Goal: Task Accomplishment & Management: Use online tool/utility

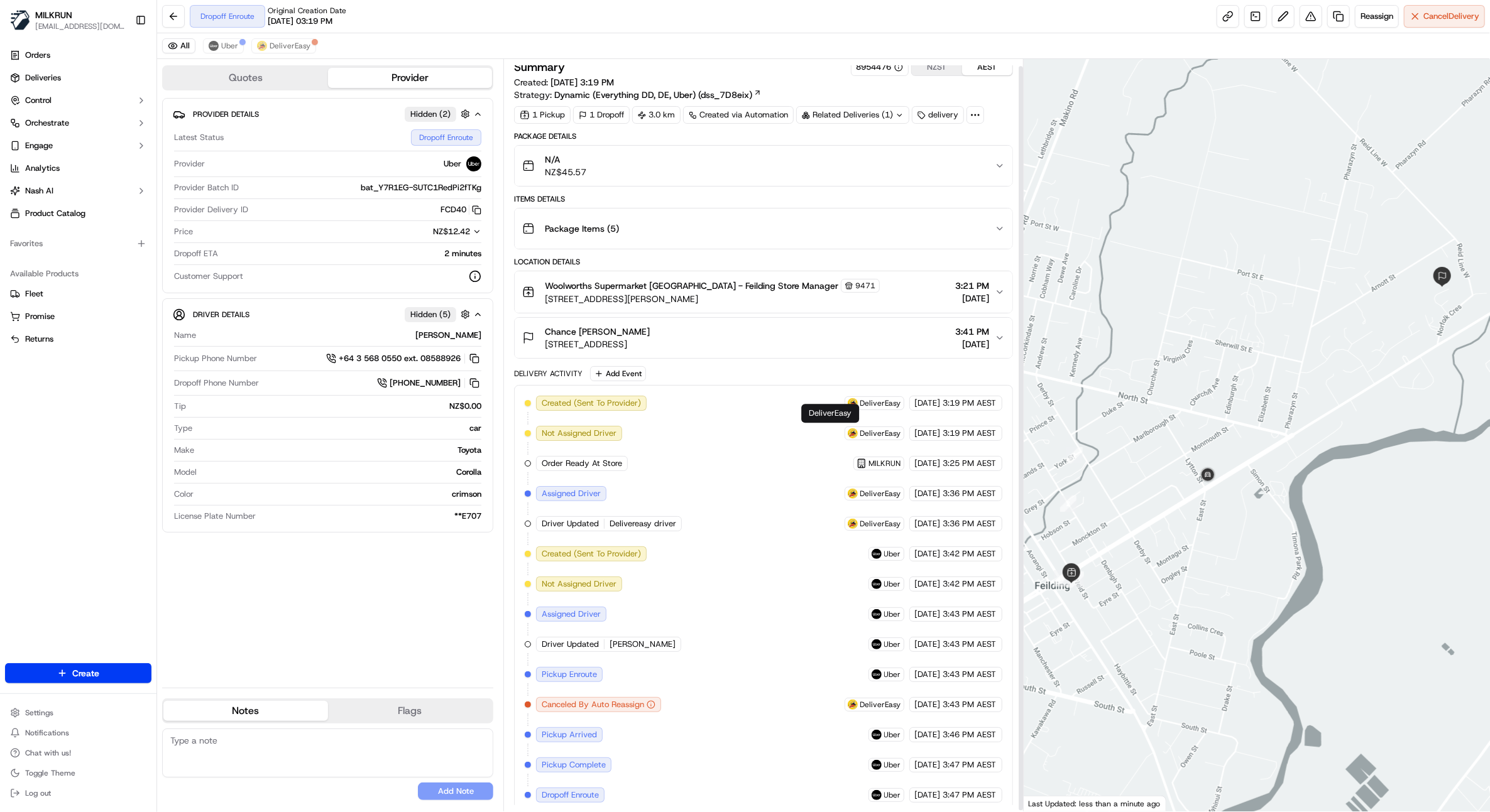
scroll to position [7, 0]
click at [234, 42] on span "Uber" at bounding box center [230, 46] width 17 height 10
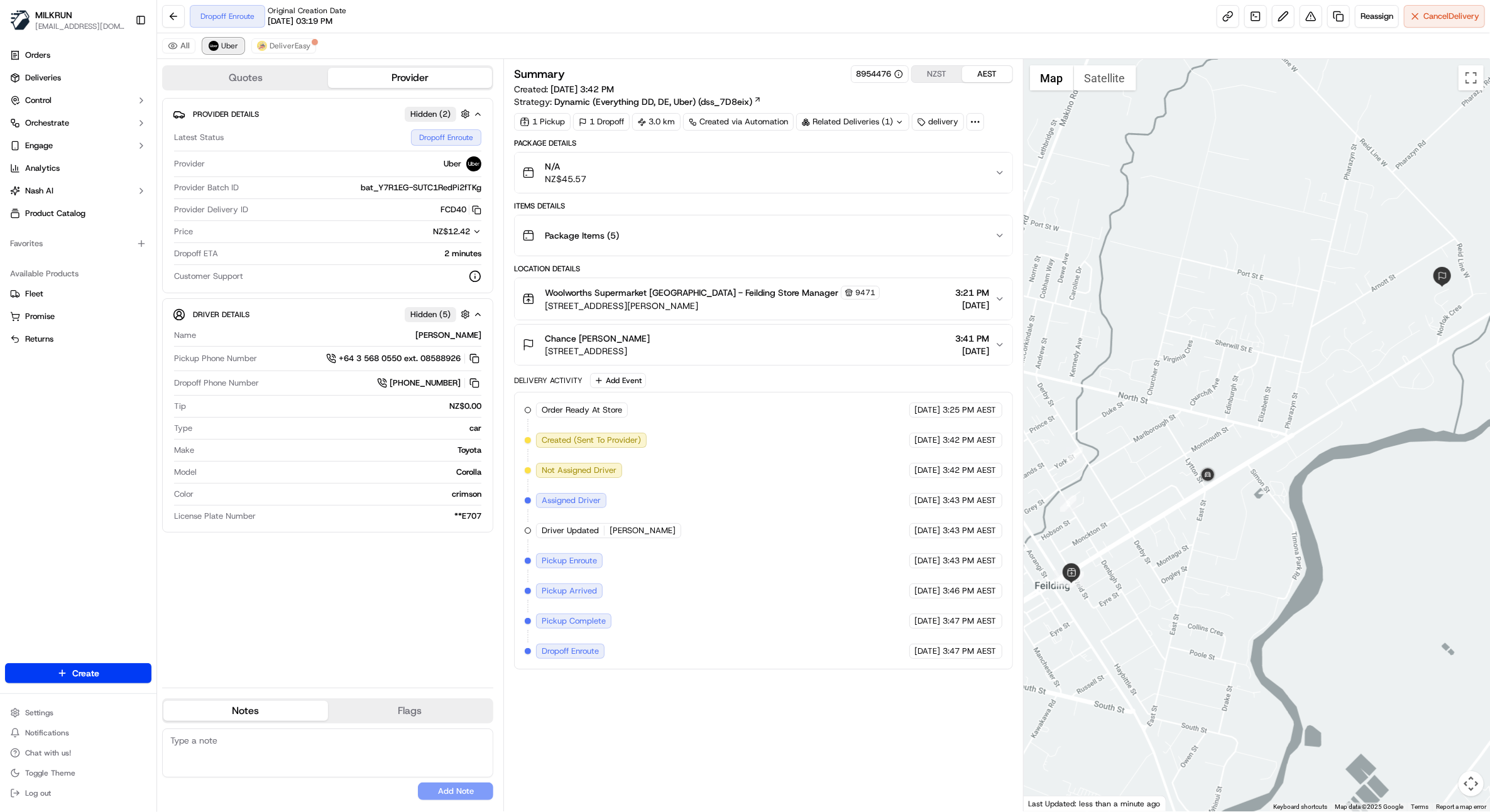
scroll to position [0, 0]
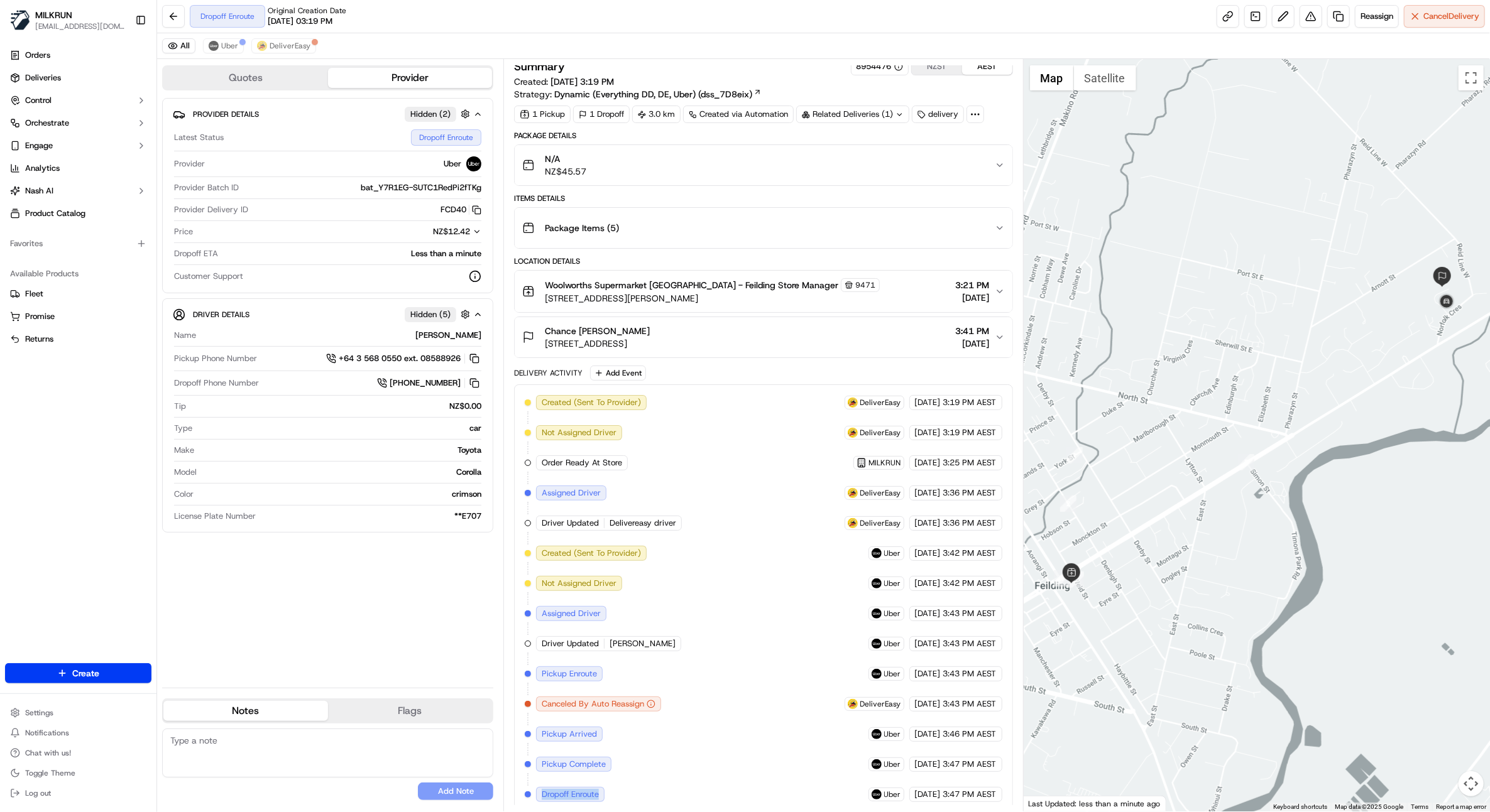
scroll to position [7, 0]
drag, startPoint x: 544, startPoint y: 786, endPoint x: 1004, endPoint y: 793, distance: 460.1
click at [1004, 793] on div "Created (Sent To Provider) DeliverEasy 21/09/2025 3:19 PM AEST Not Assigned Dri…" at bounding box center [762, 598] width 498 height 429
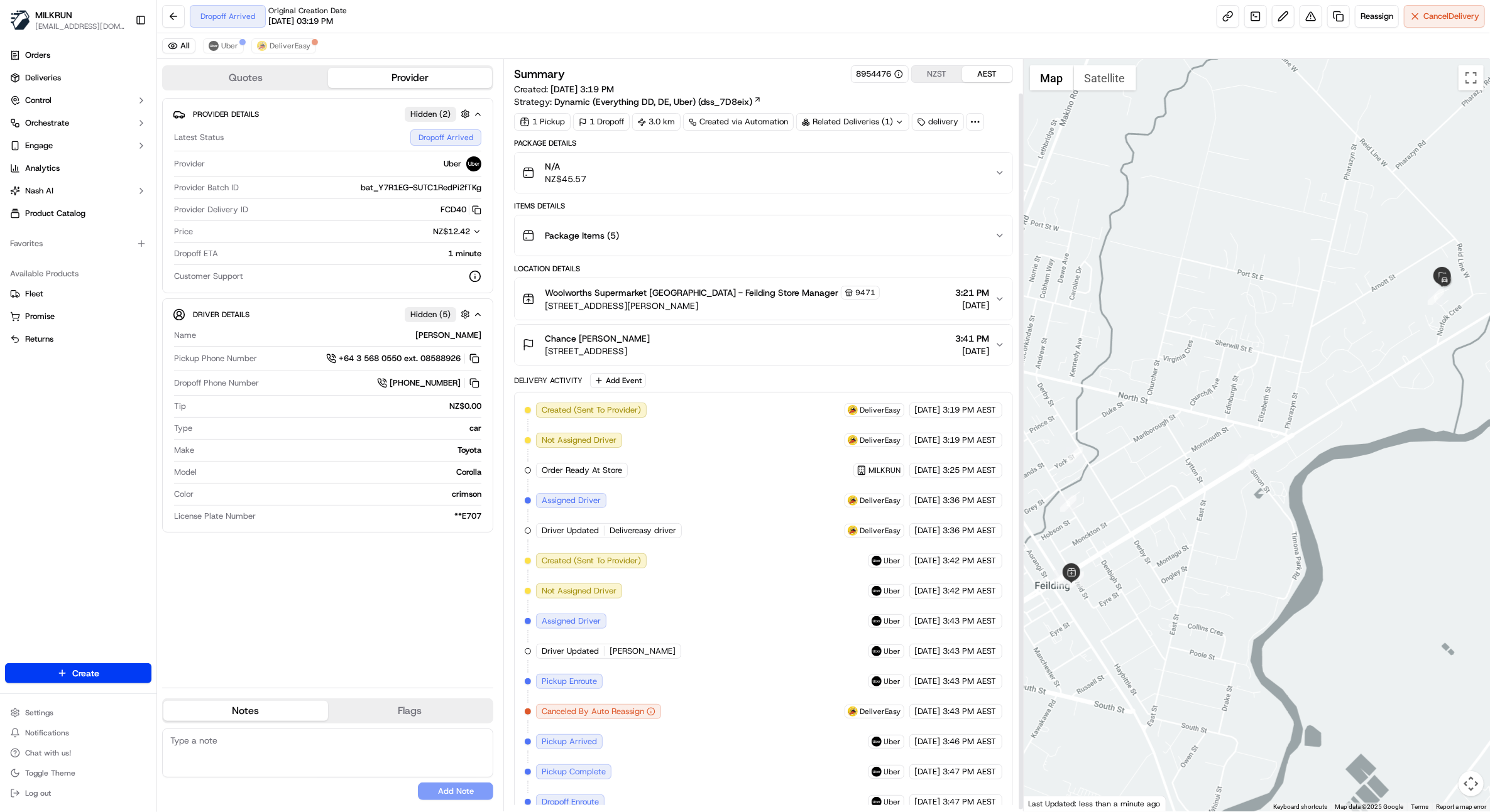
scroll to position [37, 0]
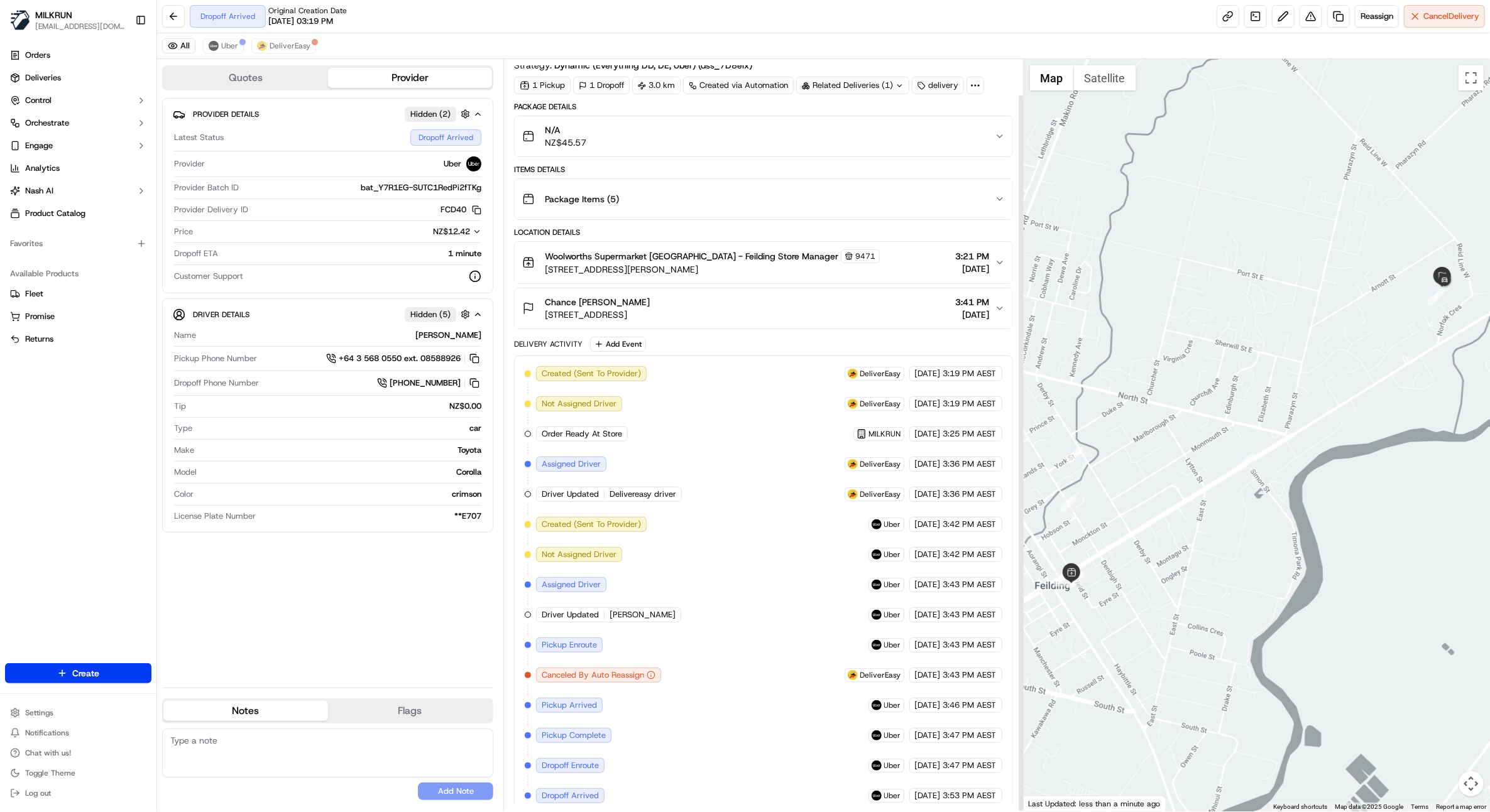
scroll to position [37, 0]
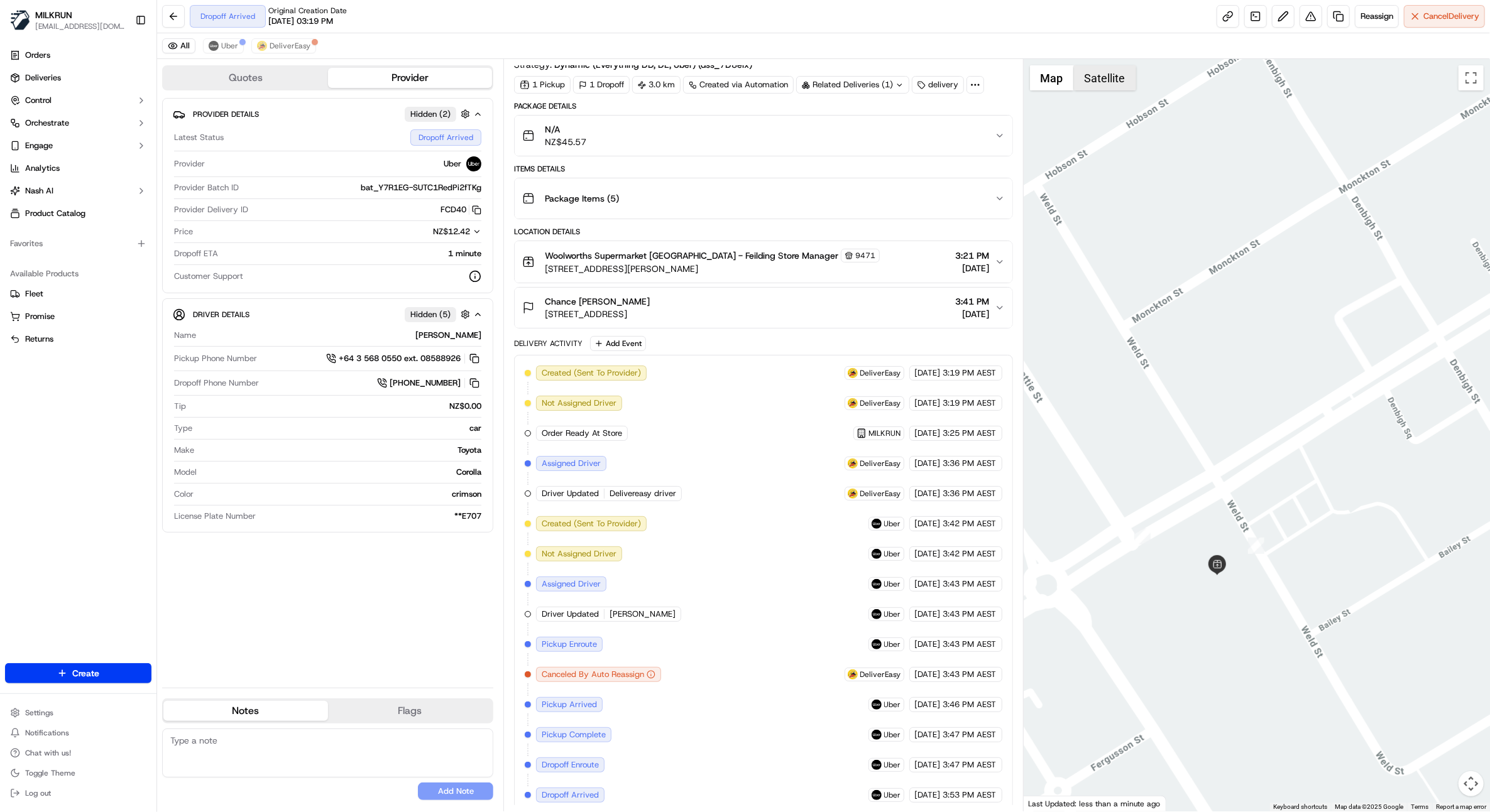
click at [1089, 75] on button "Satellite" at bounding box center [1105, 78] width 62 height 25
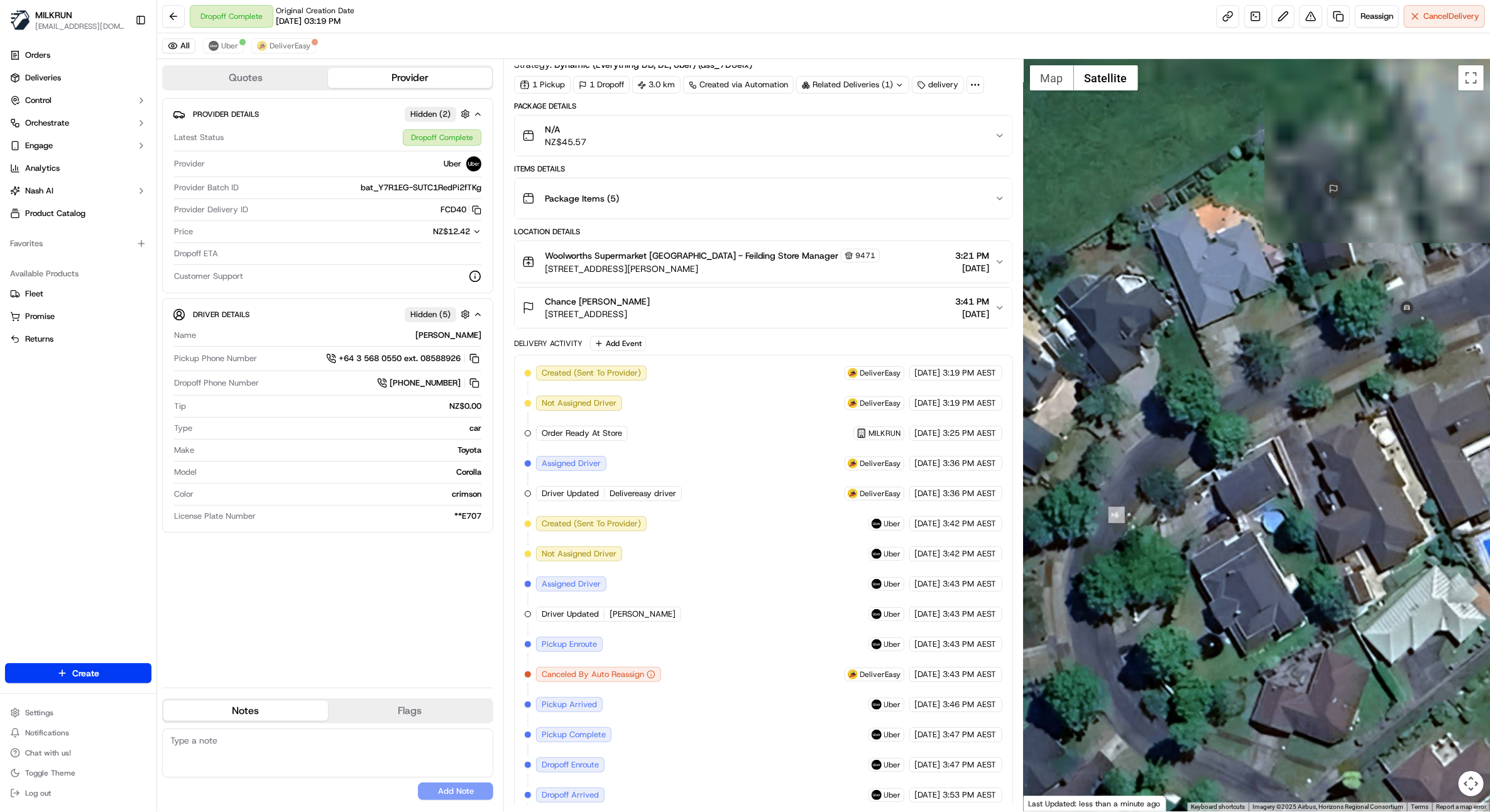
drag, startPoint x: 1241, startPoint y: 105, endPoint x: 1245, endPoint y: 475, distance: 370.0
click at [1245, 475] on div at bounding box center [1257, 435] width 466 height 753
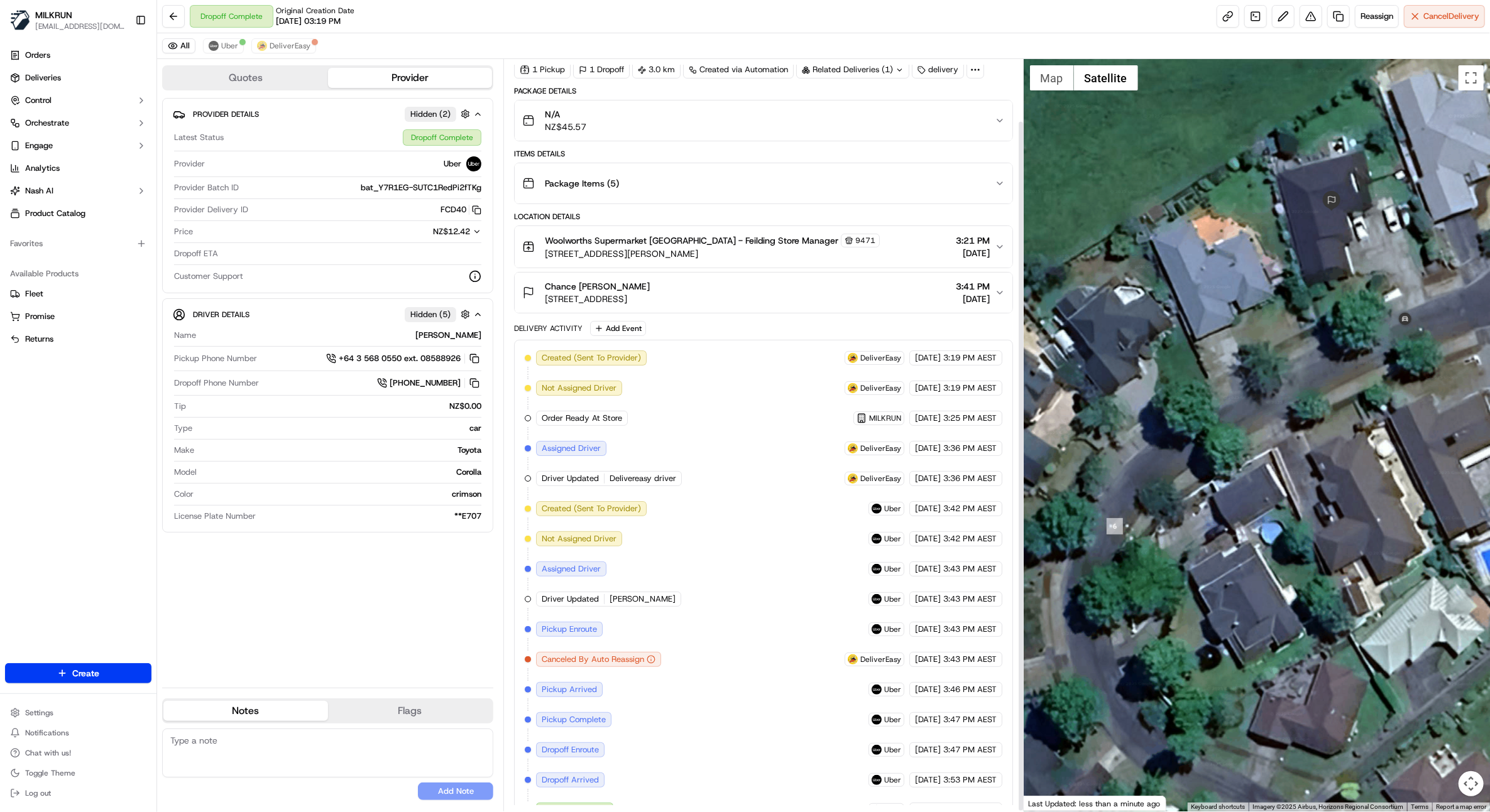
scroll to position [66, 0]
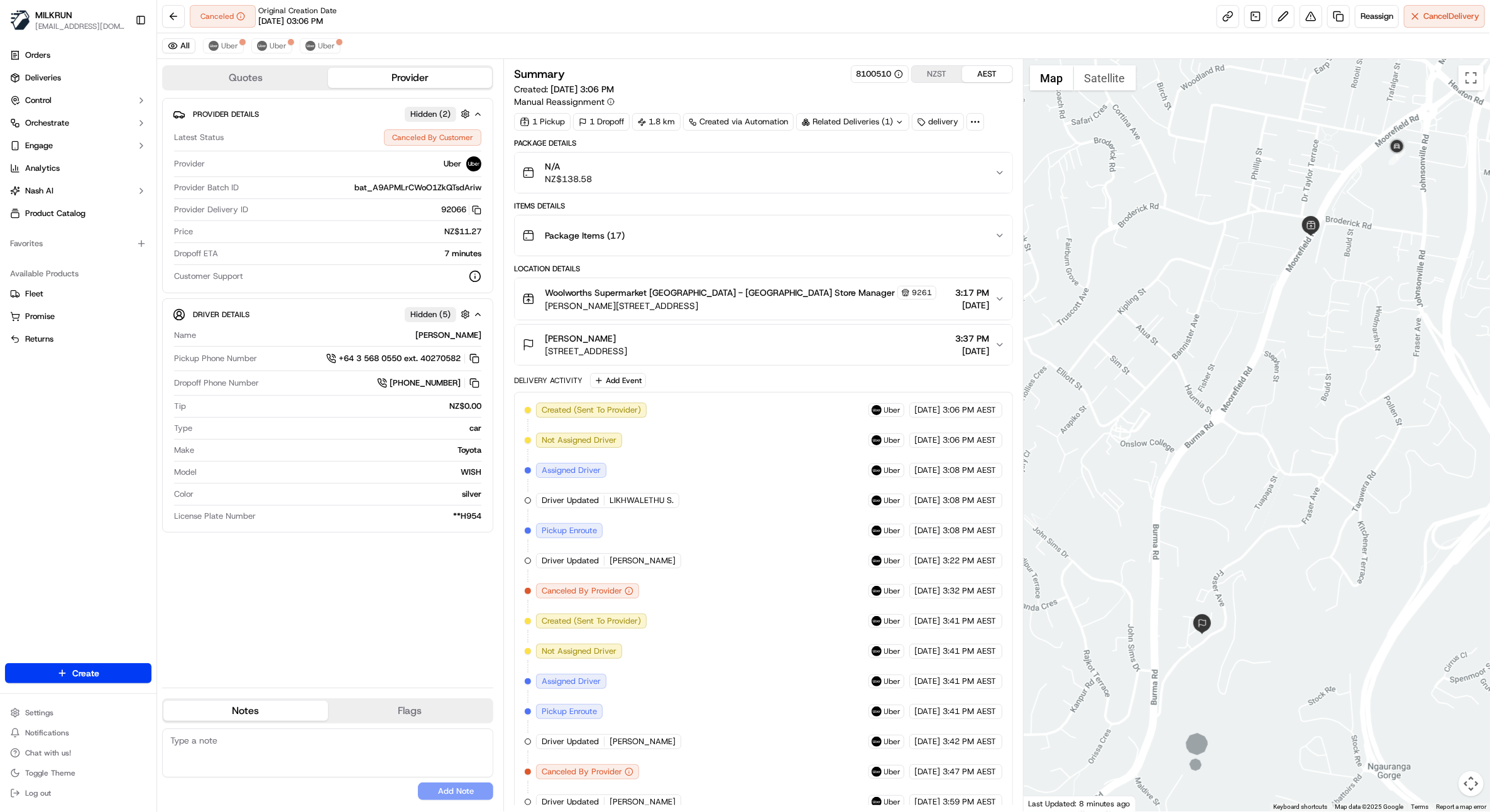
click at [940, 68] on button "NZST" at bounding box center [936, 74] width 50 height 16
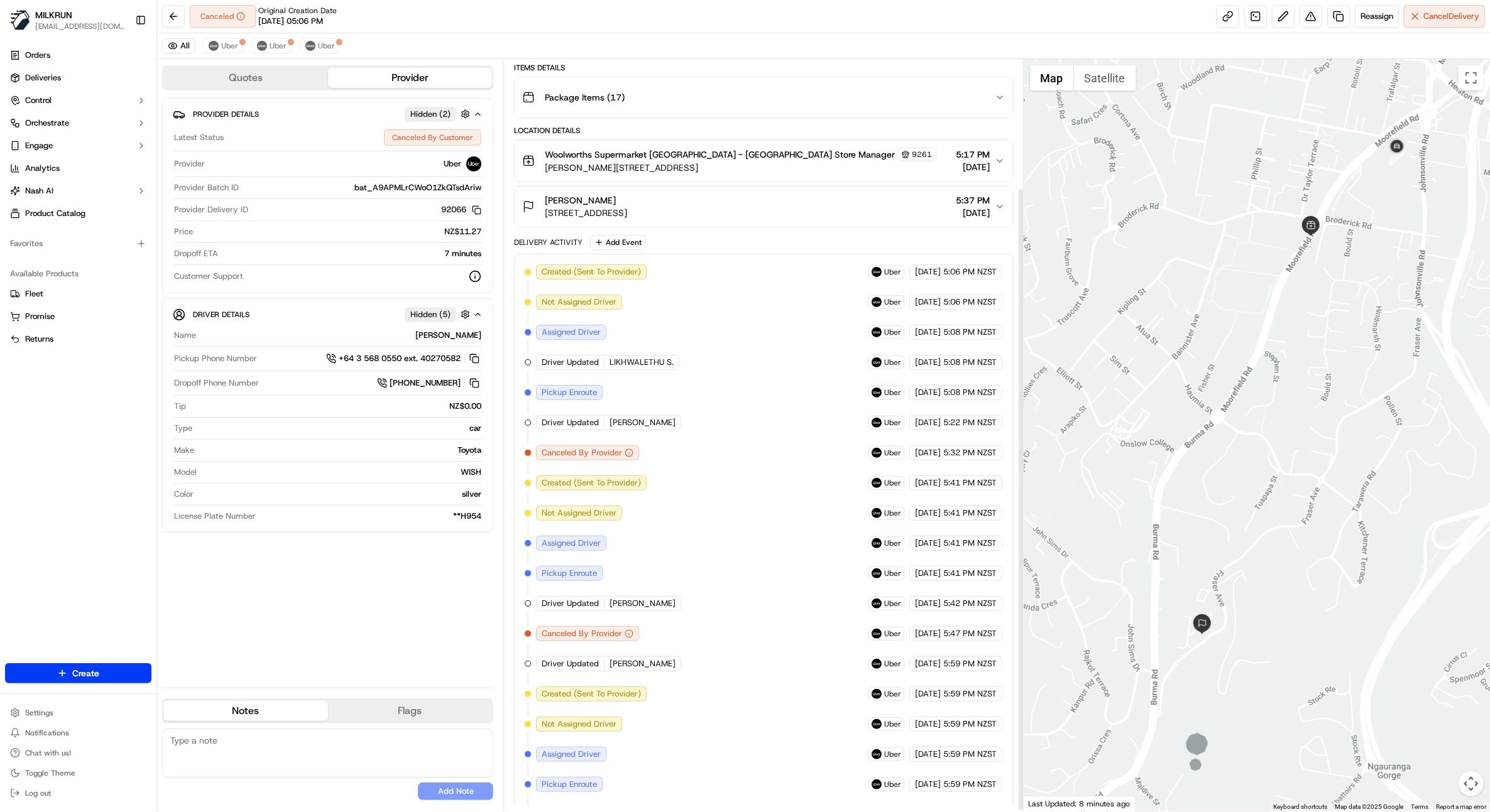
scroll to position [157, 0]
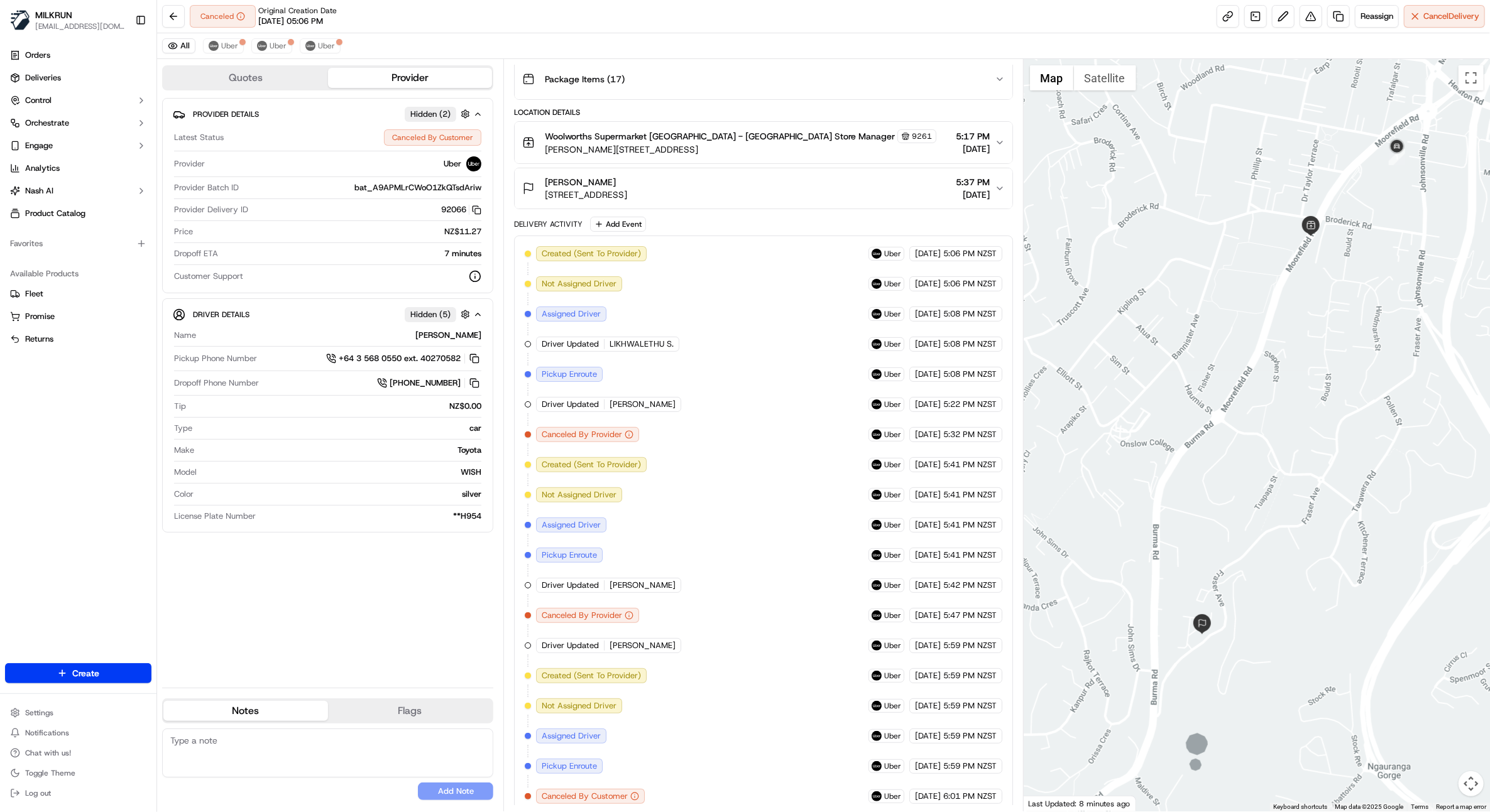
drag, startPoint x: 839, startPoint y: 188, endPoint x: 546, endPoint y: 181, distance: 293.1
click at [546, 181] on div "Robert Ward Unit 53/170 Fraser Avenue, Johnsonville, Wellington Region 6037, NZ…" at bounding box center [758, 188] width 472 height 25
copy div "Robert Ward Unit 53/170 Fraser Avenue, Johnsonville, Wellington Region 6037, NZ"
